Goal: Navigation & Orientation: Find specific page/section

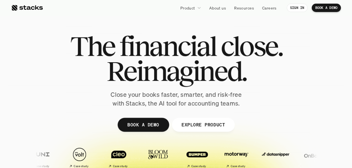
drag, startPoint x: 20, startPoint y: 7, endPoint x: 13, endPoint y: 7, distance: 7.6
click at [13, 7] on div at bounding box center [27, 7] width 32 height 7
drag, startPoint x: 40, startPoint y: 7, endPoint x: 15, endPoint y: 6, distance: 25.2
click at [15, 6] on div at bounding box center [27, 7] width 32 height 7
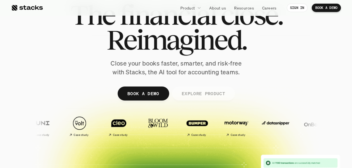
click at [196, 94] on p "EXPLORE PRODUCT" at bounding box center [202, 94] width 43 height 8
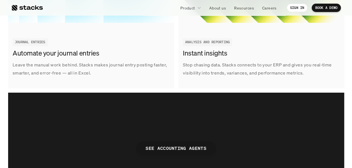
scroll to position [907, 0]
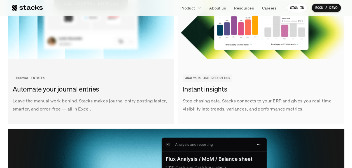
click at [62, 24] on img at bounding box center [91, 3] width 166 height 112
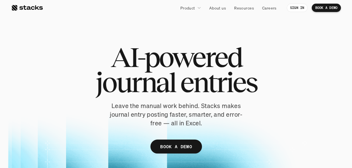
drag, startPoint x: 19, startPoint y: 6, endPoint x: 12, endPoint y: 9, distance: 7.8
drag, startPoint x: 12, startPoint y: 9, endPoint x: 15, endPoint y: 4, distance: 5.3
click at [15, 4] on div at bounding box center [27, 7] width 32 height 7
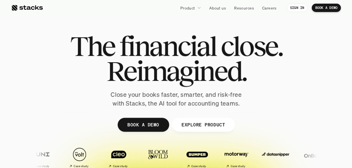
drag, startPoint x: 25, startPoint y: 7, endPoint x: 17, endPoint y: 84, distance: 77.6
click at [17, 84] on div at bounding box center [176, 137] width 336 height 252
click at [291, 9] on p "SIGN IN" at bounding box center [297, 8] width 14 height 4
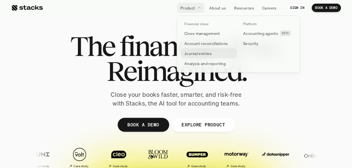
click at [191, 53] on p "Journal entries" at bounding box center [197, 54] width 27 height 6
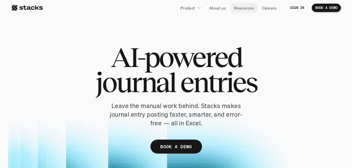
click at [243, 8] on p "Resources" at bounding box center [244, 8] width 20 height 6
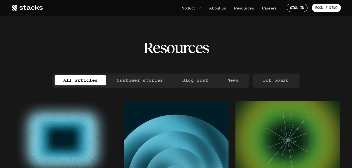
drag, startPoint x: 27, startPoint y: 9, endPoint x: 233, endPoint y: 78, distance: 217.3
click at [233, 78] on p "News" at bounding box center [232, 80] width 11 height 8
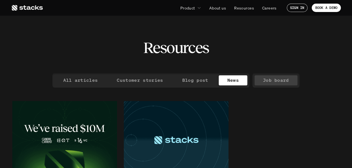
click at [274, 80] on p "Job board" at bounding box center [276, 80] width 26 height 8
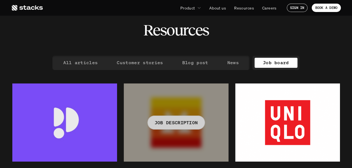
scroll to position [18, 0]
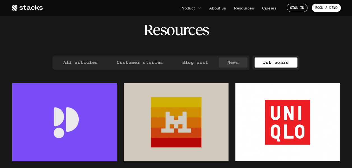
click at [235, 60] on p "News" at bounding box center [232, 62] width 11 height 8
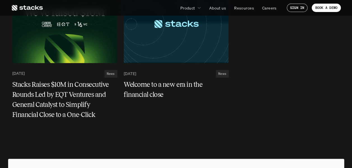
scroll to position [117, 0]
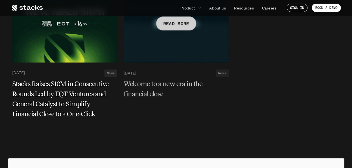
click at [174, 25] on p "READ MORE" at bounding box center [176, 23] width 26 height 8
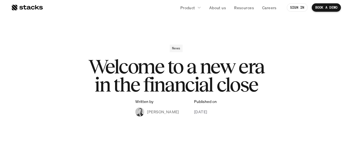
drag, startPoint x: 22, startPoint y: 7, endPoint x: 191, endPoint y: 10, distance: 169.6
click at [191, 10] on p "Product" at bounding box center [187, 8] width 15 height 6
click at [245, 8] on p "Resources" at bounding box center [244, 8] width 20 height 6
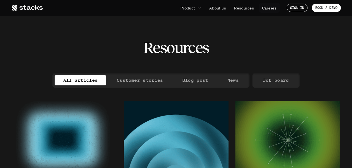
click at [265, 8] on p "Careers" at bounding box center [269, 8] width 15 height 6
click at [187, 8] on p "Product" at bounding box center [187, 8] width 15 height 6
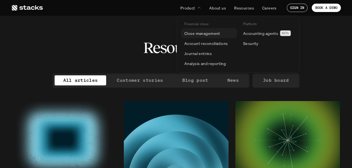
click at [200, 34] on p "Close management" at bounding box center [202, 33] width 36 height 6
